Goal: Information Seeking & Learning: Learn about a topic

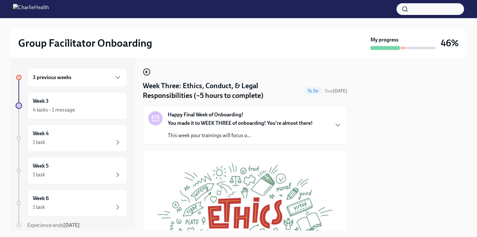
click at [148, 72] on icon "button" at bounding box center [147, 72] width 8 height 8
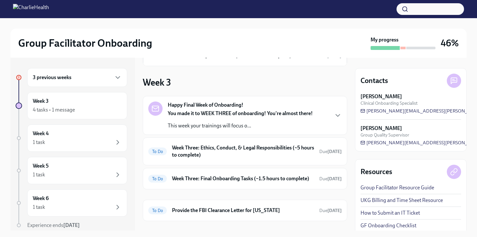
scroll to position [84, 0]
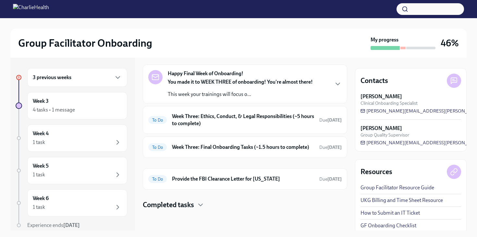
click at [224, 92] on p "This week your trainings will focus o..." at bounding box center [240, 94] width 145 height 7
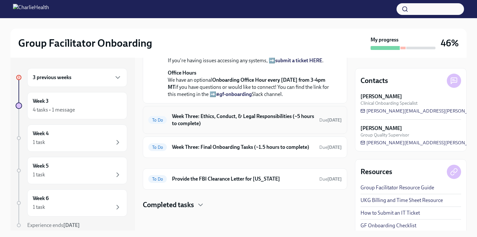
scroll to position [312, 0]
click at [210, 134] on div "To Do Week Three: Ethics, Conduct, & Legal Responsibilities (~5 hours to comple…" at bounding box center [245, 120] width 204 height 28
click at [214, 127] on h6 "Week Three: Ethics, Conduct, & Legal Responsibilities (~5 hours to complete)" at bounding box center [243, 120] width 142 height 14
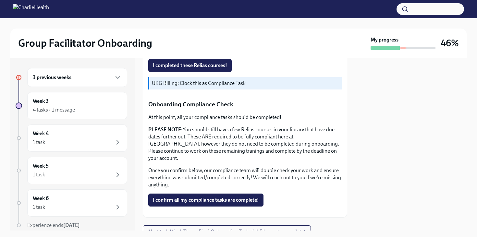
scroll to position [371, 0]
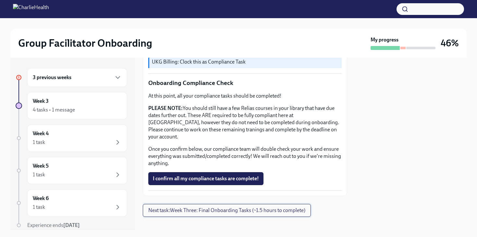
click at [192, 207] on span "Next task : Week Three: Final Onboarding Tasks (~1.5 hours to complete)" at bounding box center [226, 210] width 157 height 6
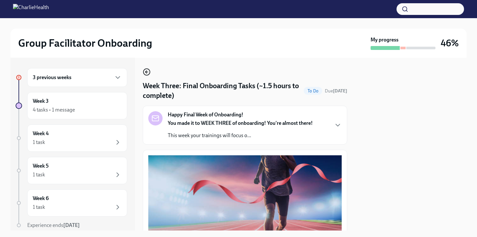
click at [147, 72] on icon "button" at bounding box center [147, 72] width 8 height 8
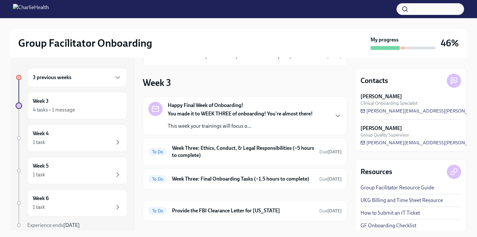
scroll to position [54, 0]
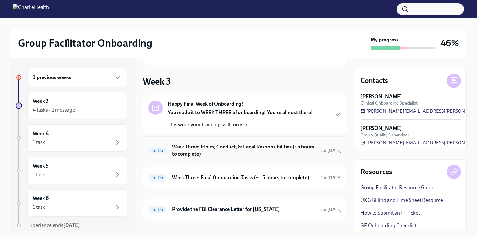
click at [213, 149] on h6 "Week Three: Ethics, Conduct, & Legal Responsibilities (~5 hours to complete)" at bounding box center [243, 150] width 142 height 14
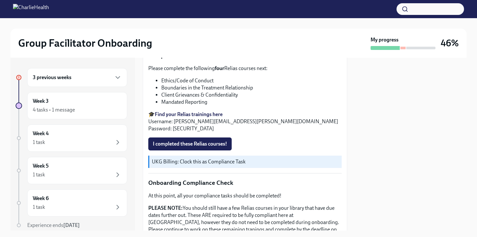
scroll to position [272, 0]
